Goal: Task Accomplishment & Management: Manage account settings

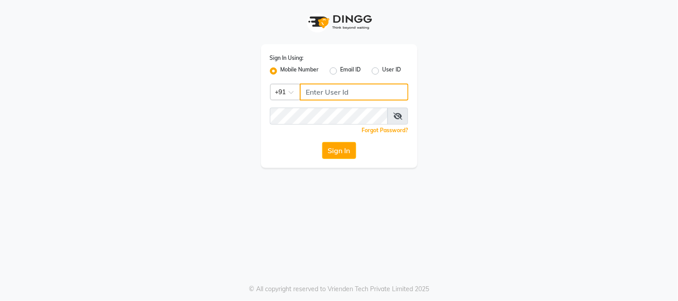
click at [353, 90] on input "Username" at bounding box center [354, 92] width 109 height 17
type input "7715875138"
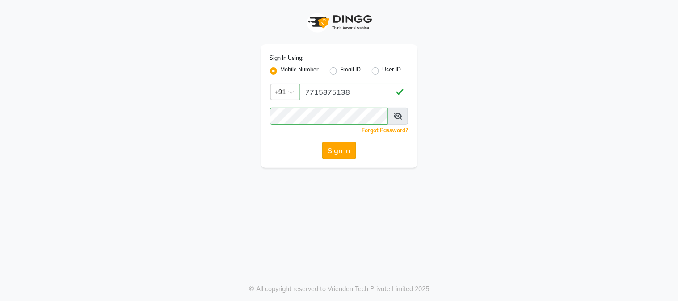
click at [343, 145] on button "Sign In" at bounding box center [339, 150] width 34 height 17
